Goal: Task Accomplishment & Management: Complete application form

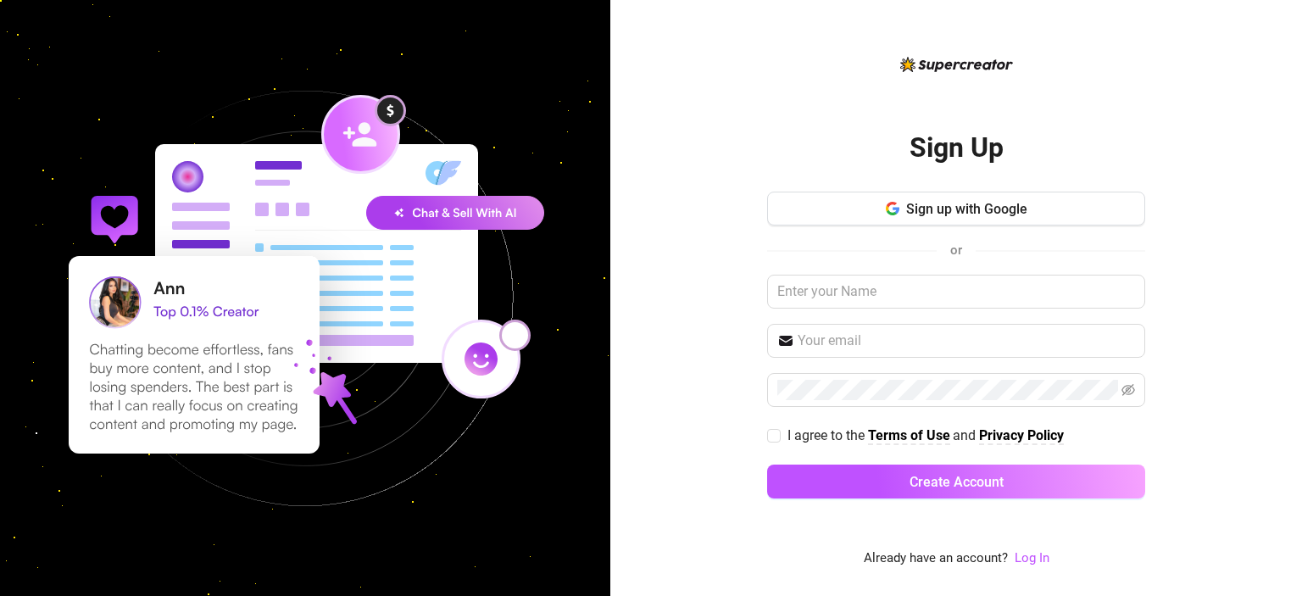
click at [705, 254] on div "Sign Up Sign up with Google or I agree to the Terms of Use and Privacy Policy C…" at bounding box center [957, 298] width 692 height 596
click at [834, 292] on input "text" at bounding box center [956, 292] width 378 height 34
click at [1031, 259] on div "or" at bounding box center [956, 250] width 378 height 22
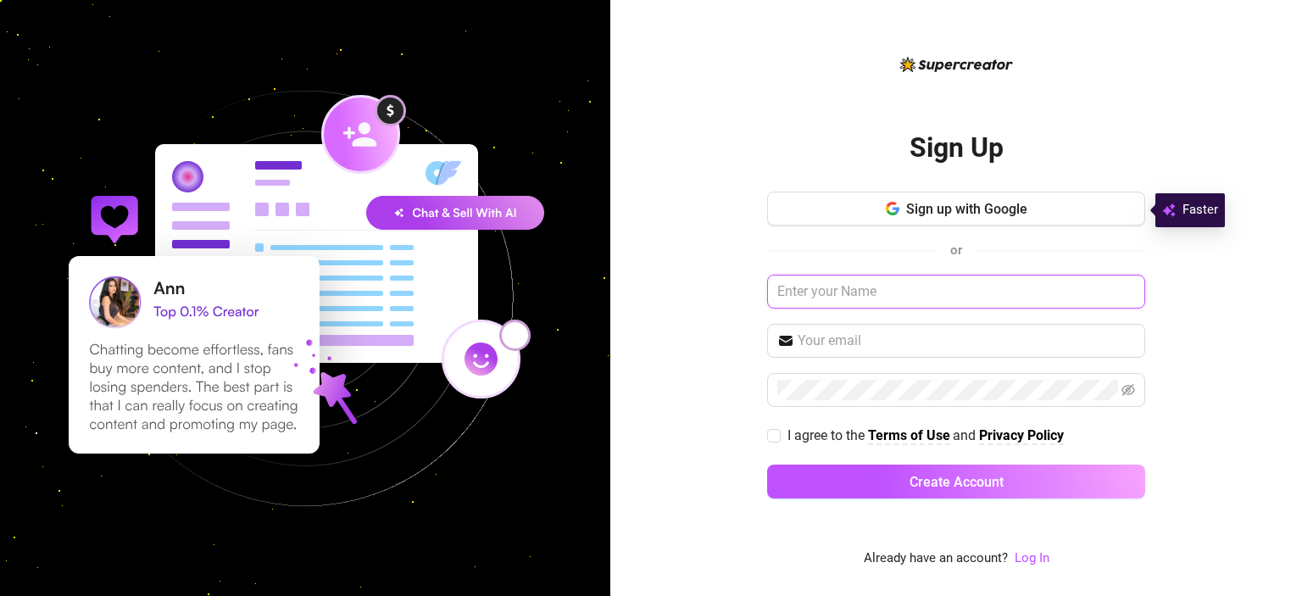
click at [871, 292] on input "text" at bounding box center [956, 292] width 378 height 34
paste input "[EMAIL_ADDRESS][DOMAIN_NAME]"
type input "[EMAIL_ADDRESS][DOMAIN_NAME]"
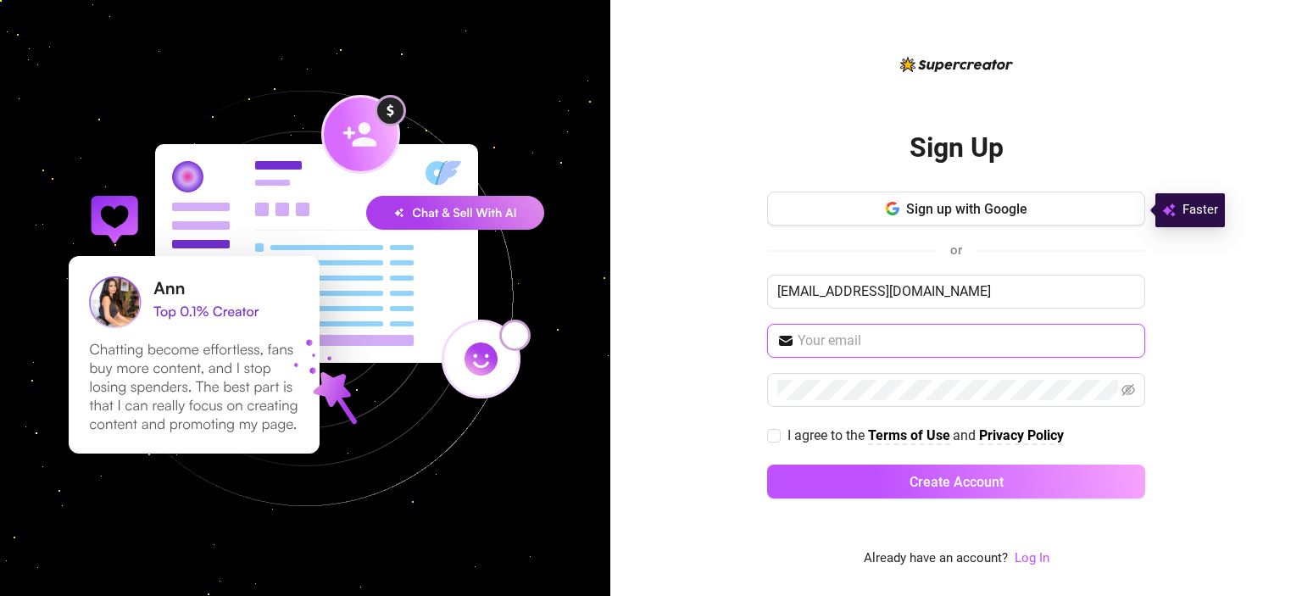
click at [845, 335] on input "text" at bounding box center [966, 341] width 337 height 20
click at [1034, 560] on link "Log In" at bounding box center [1032, 557] width 35 height 15
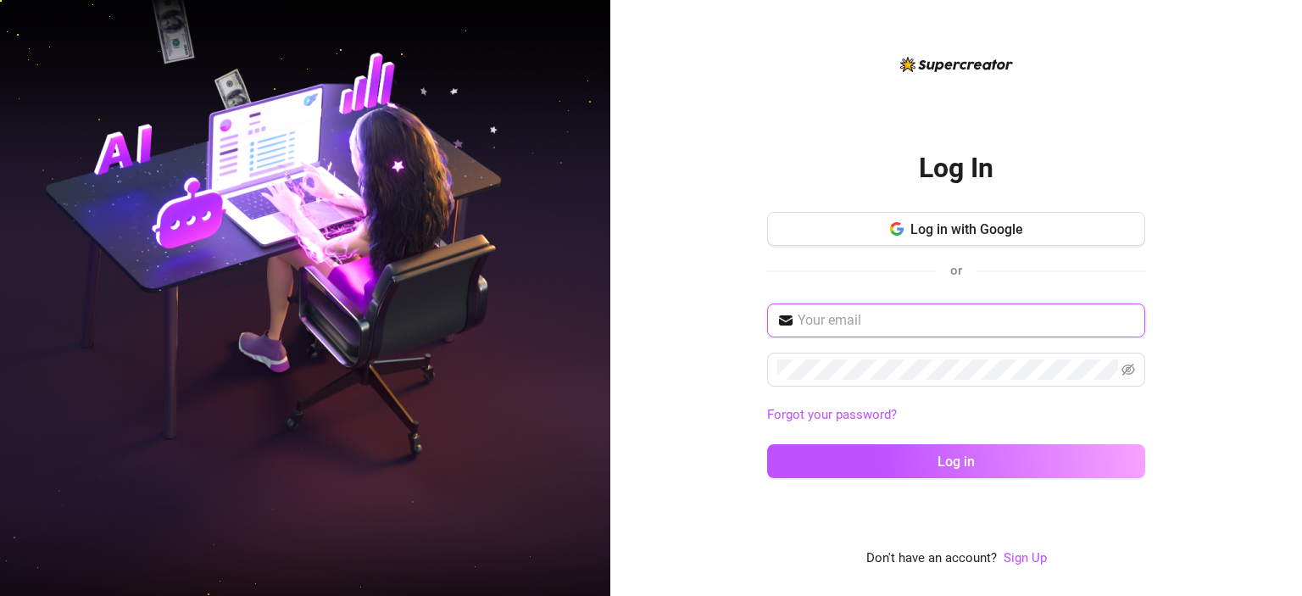
click at [855, 319] on input "text" at bounding box center [966, 320] width 337 height 20
paste input "[EMAIL_ADDRESS][DOMAIN_NAME]"
type input "[EMAIL_ADDRESS][DOMAIN_NAME]"
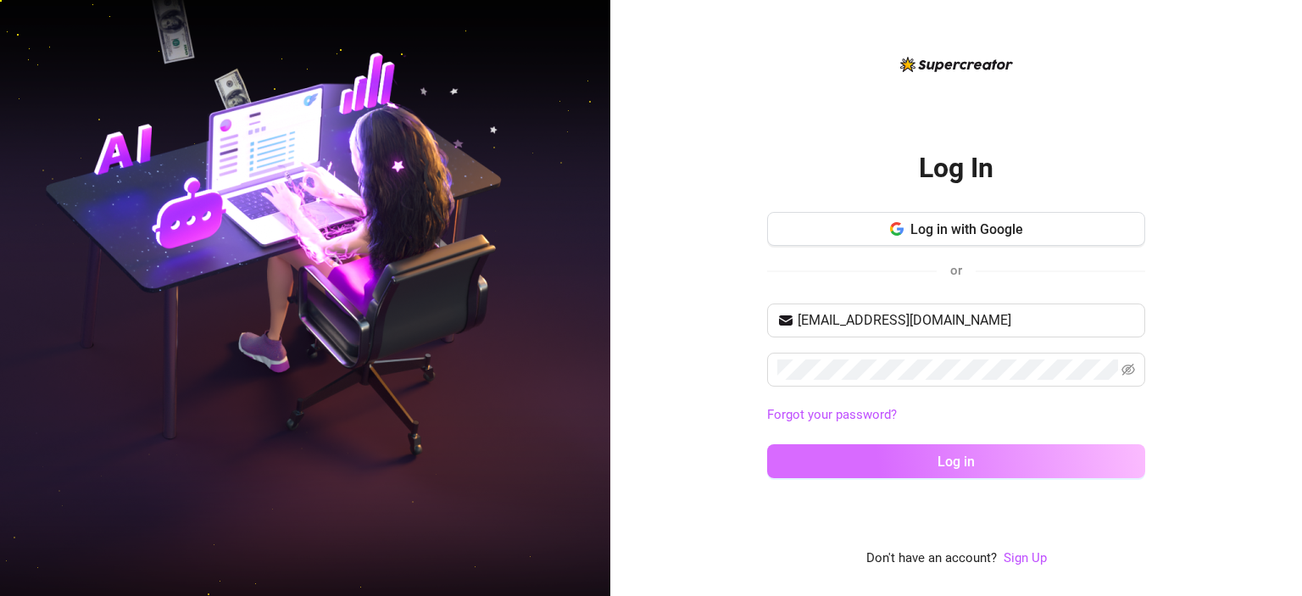
click at [845, 459] on button "Log in" at bounding box center [956, 461] width 378 height 34
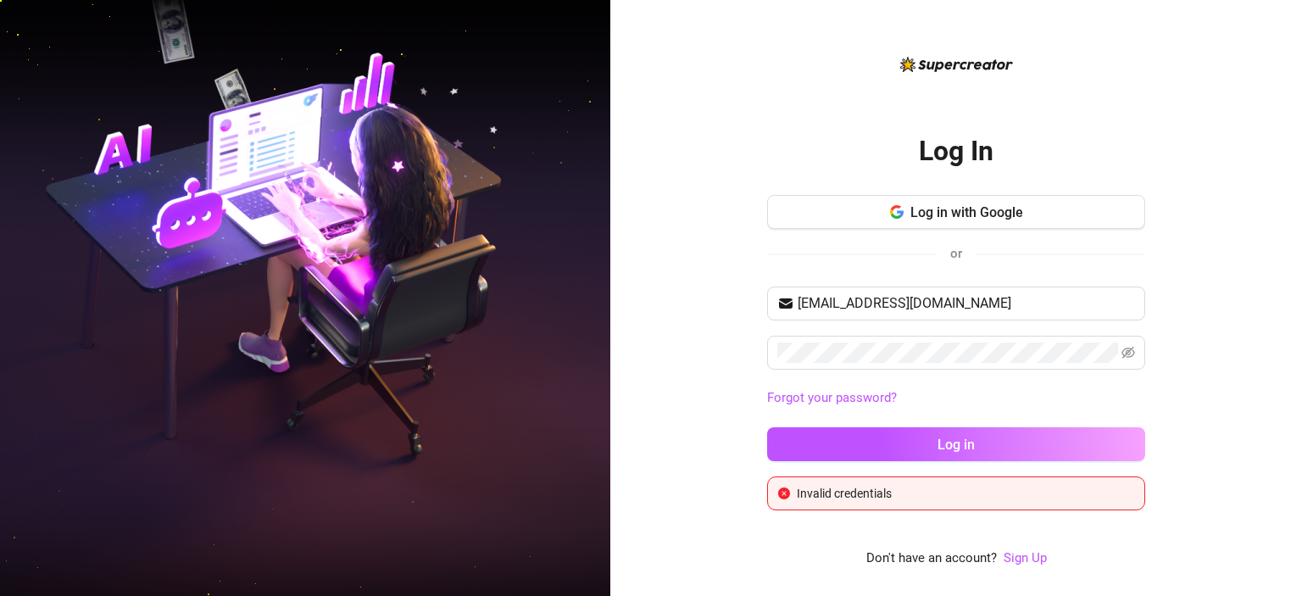
click at [927, 436] on button "Log in" at bounding box center [956, 444] width 378 height 34
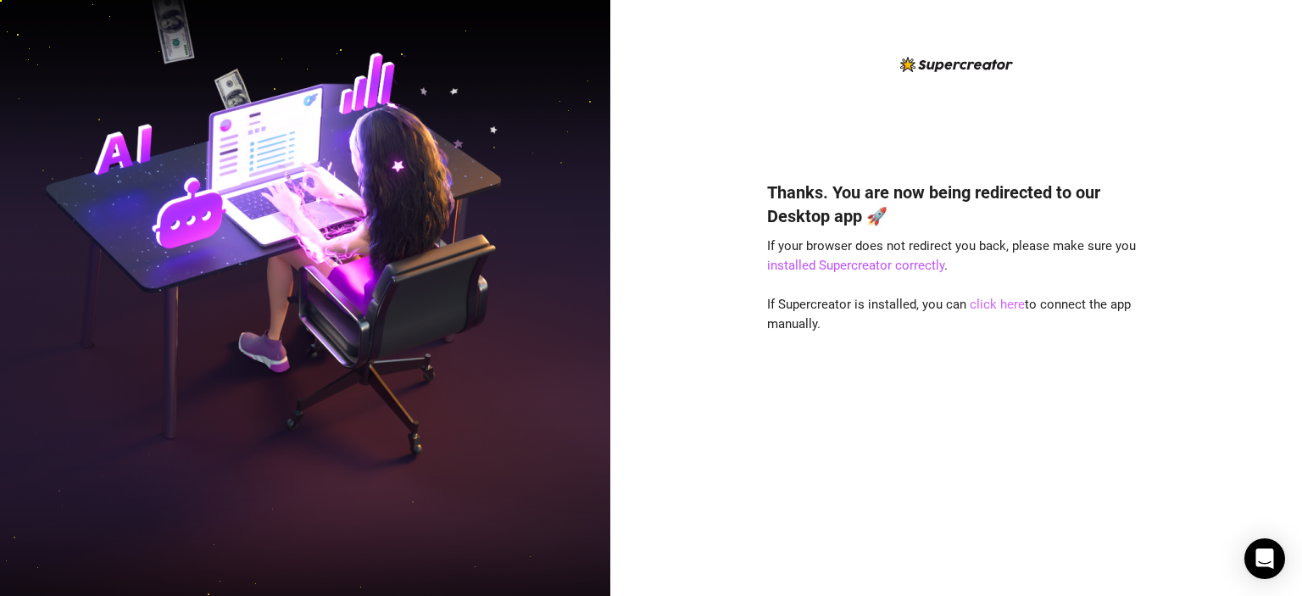
click at [992, 305] on link "click here" at bounding box center [997, 304] width 55 height 15
